Goal: Task Accomplishment & Management: Complete application form

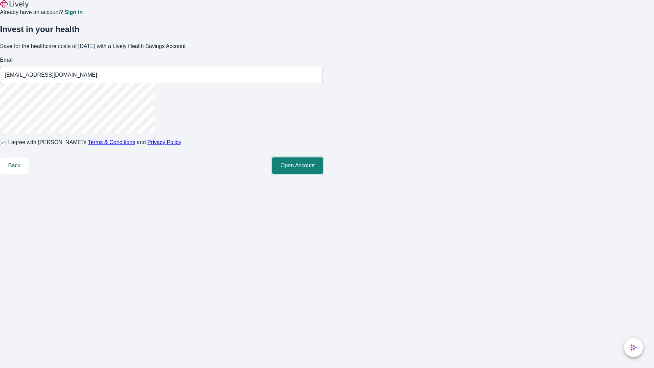
click at [323, 174] on button "Open Account" at bounding box center [297, 165] width 51 height 16
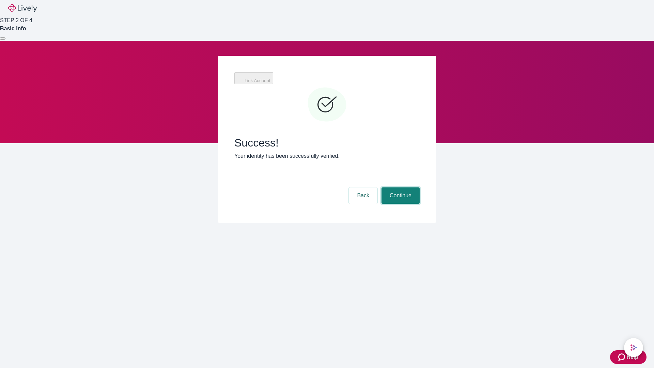
click at [400, 187] on button "Continue" at bounding box center [401, 195] width 38 height 16
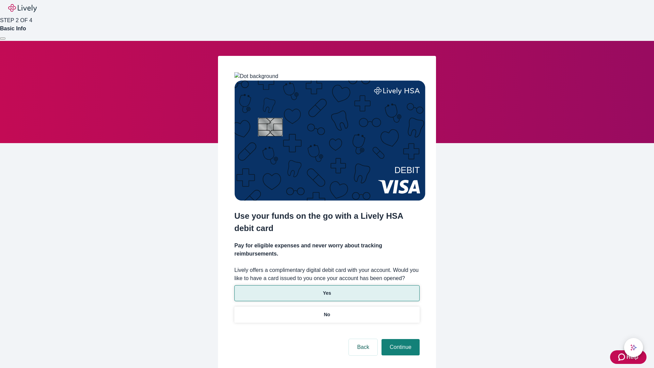
click at [327, 290] on p "Yes" at bounding box center [327, 293] width 8 height 7
click at [400, 339] on button "Continue" at bounding box center [401, 347] width 38 height 16
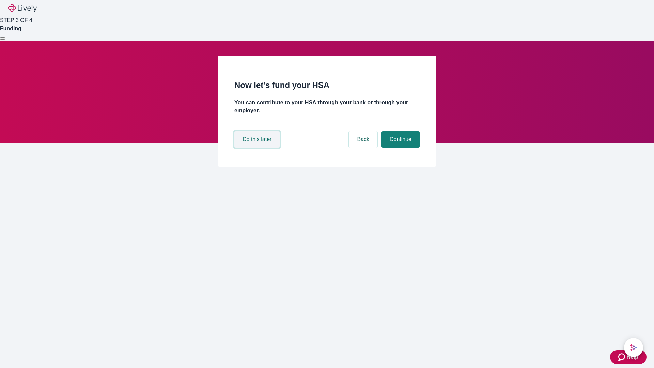
click at [258, 148] on button "Do this later" at bounding box center [257, 139] width 45 height 16
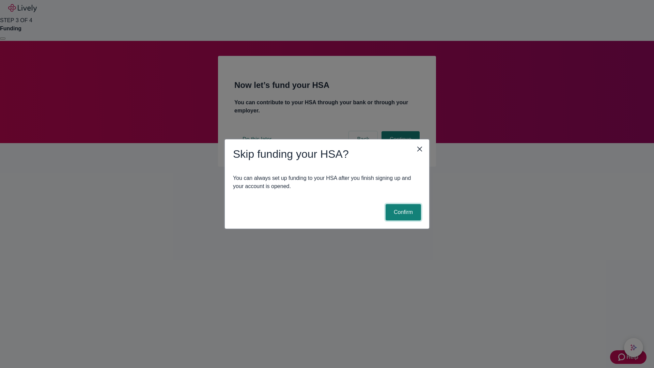
click at [403, 212] on button "Confirm" at bounding box center [403, 212] width 35 height 16
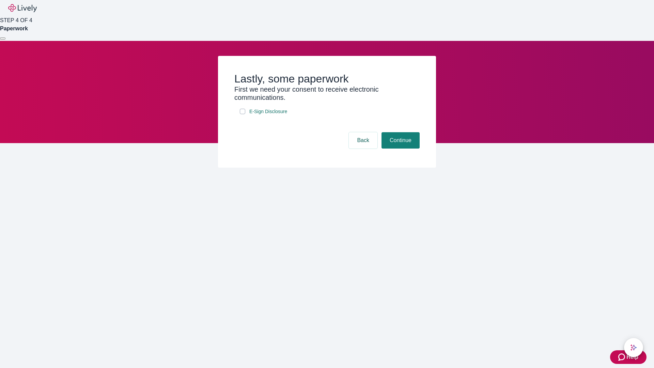
click at [243, 114] on input "E-Sign Disclosure" at bounding box center [242, 111] width 5 height 5
checkbox input "true"
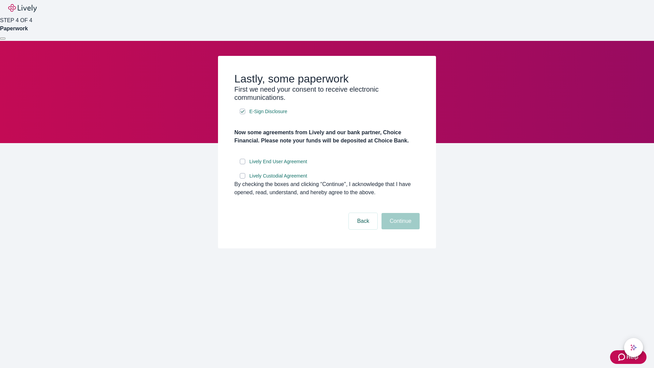
click at [243, 164] on input "Lively End User Agreement" at bounding box center [242, 161] width 5 height 5
checkbox input "true"
click at [243, 179] on input "Lively Custodial Agreement" at bounding box center [242, 175] width 5 height 5
checkbox input "true"
click at [400, 229] on button "Continue" at bounding box center [401, 221] width 38 height 16
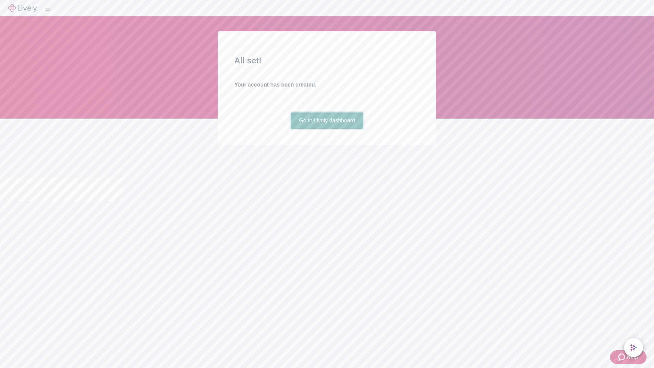
click at [327, 129] on link "Go to Lively dashboard" at bounding box center [327, 120] width 73 height 16
